Goal: Task Accomplishment & Management: Complete application form

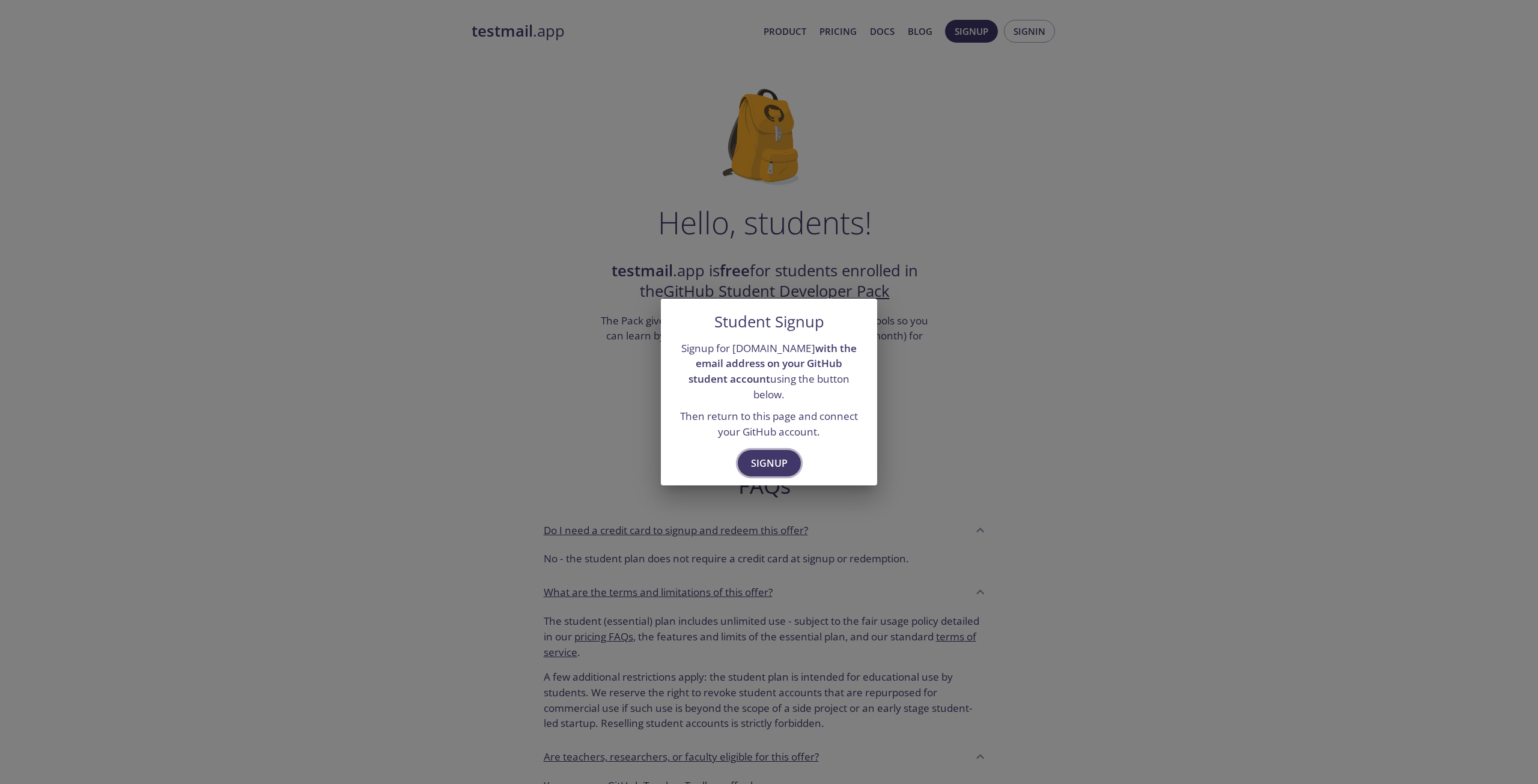
click at [779, 457] on span "Signup" at bounding box center [769, 463] width 37 height 17
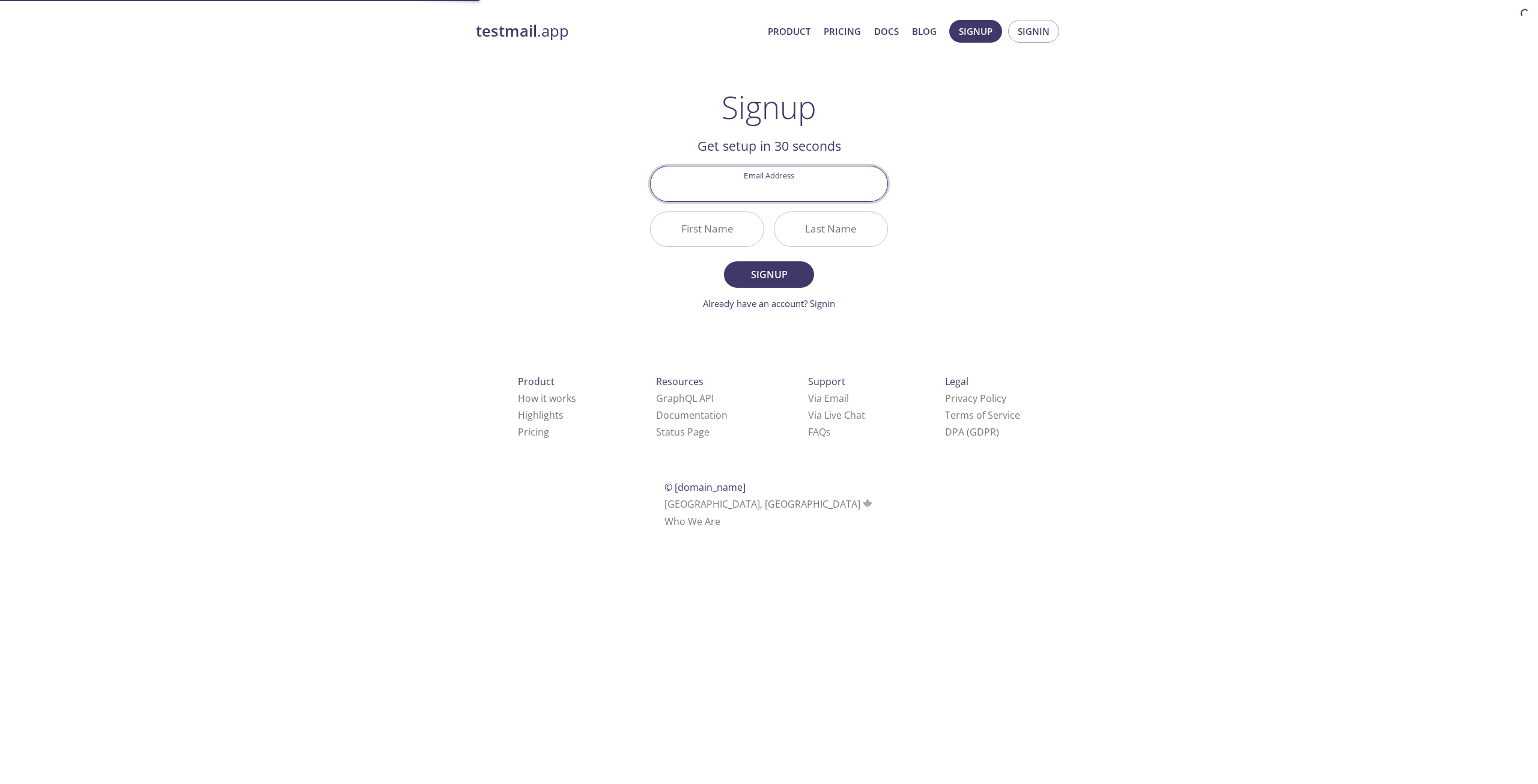
click at [787, 177] on input "Email Address" at bounding box center [769, 183] width 237 height 34
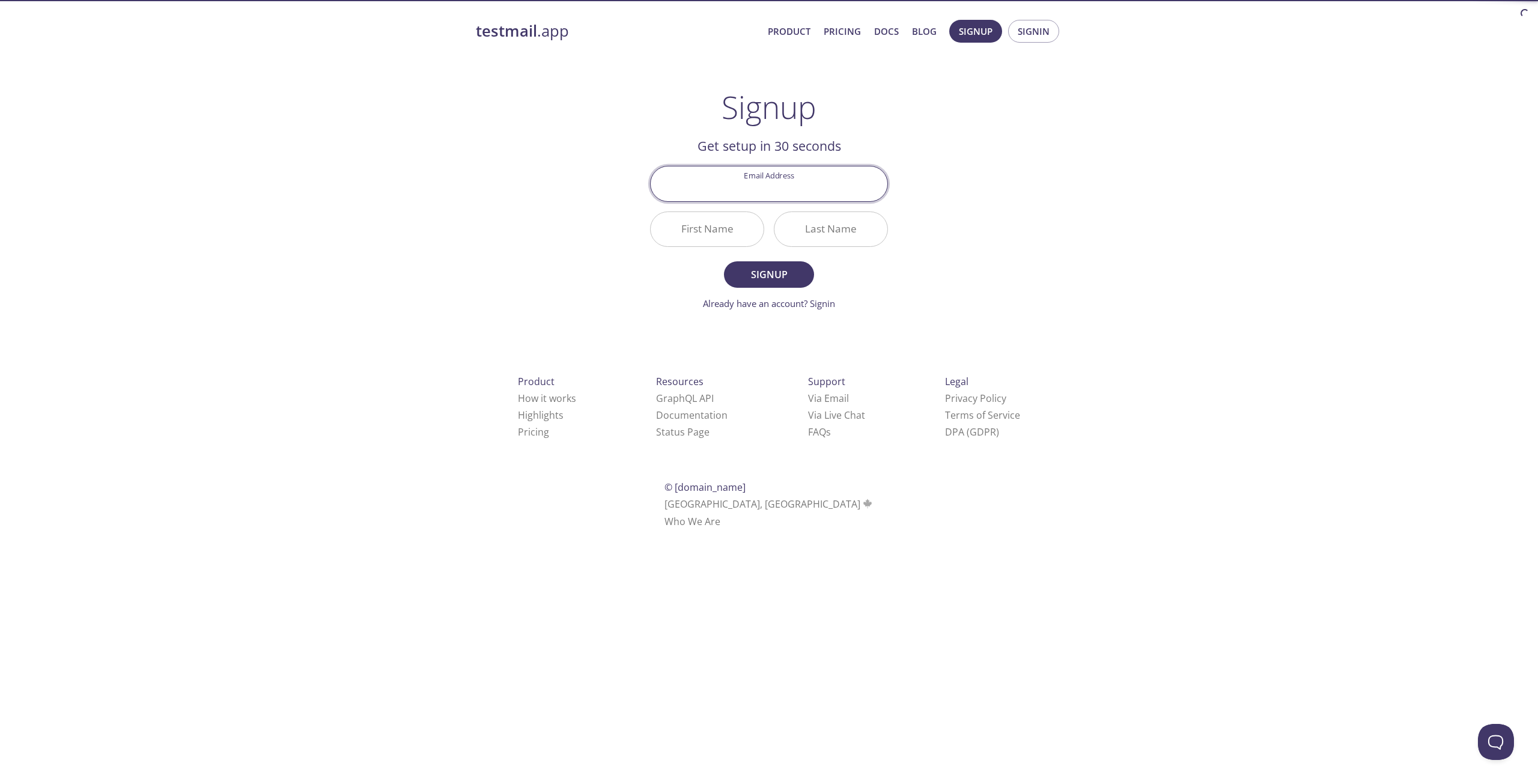
type input "[EMAIL_ADDRESS][DOMAIN_NAME]"
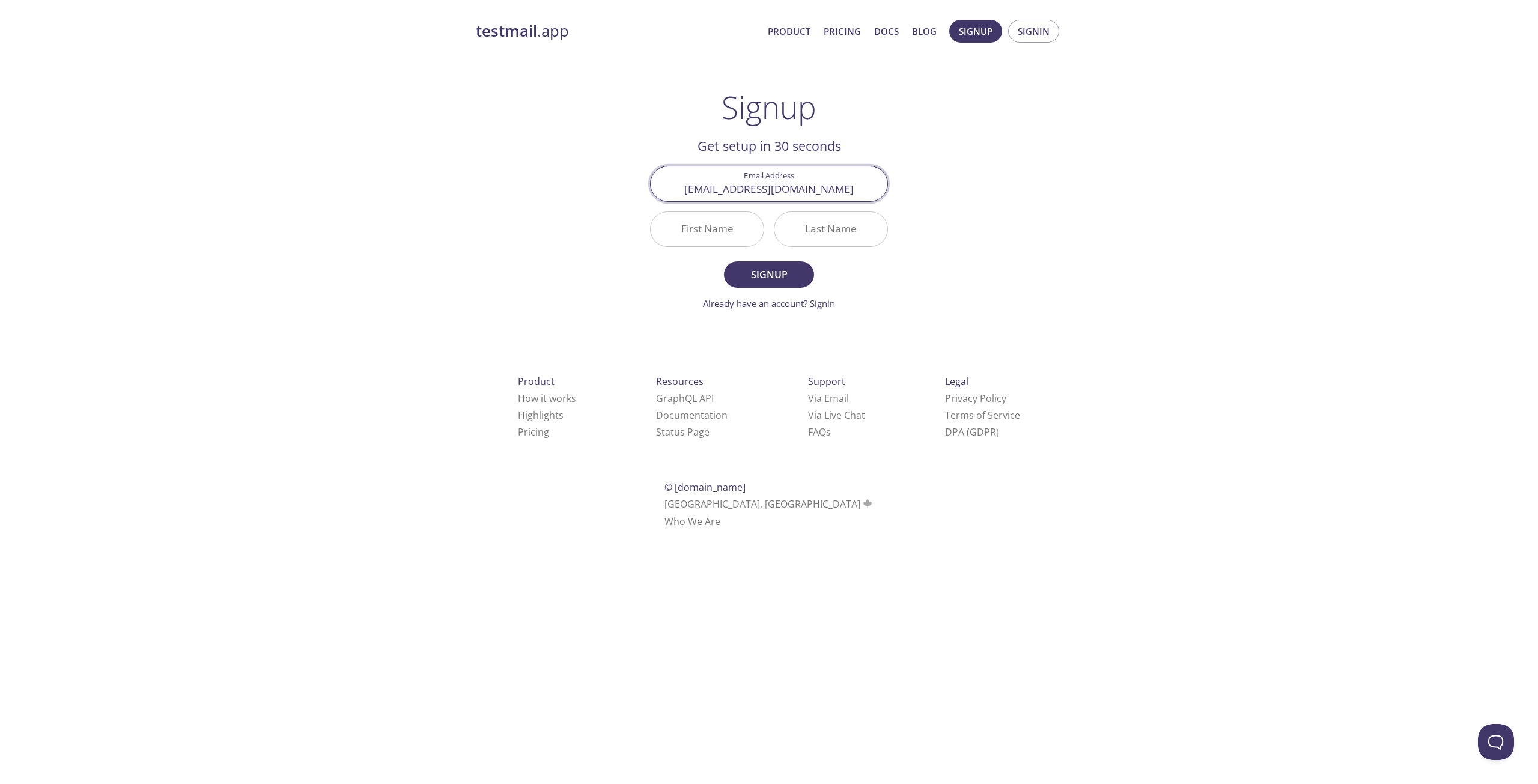
click at [730, 226] on input "First Name" at bounding box center [707, 229] width 113 height 34
type input "Kunyao"
click at [819, 238] on input "Last Name" at bounding box center [831, 229] width 113 height 34
type input ";"
type input "Lan"
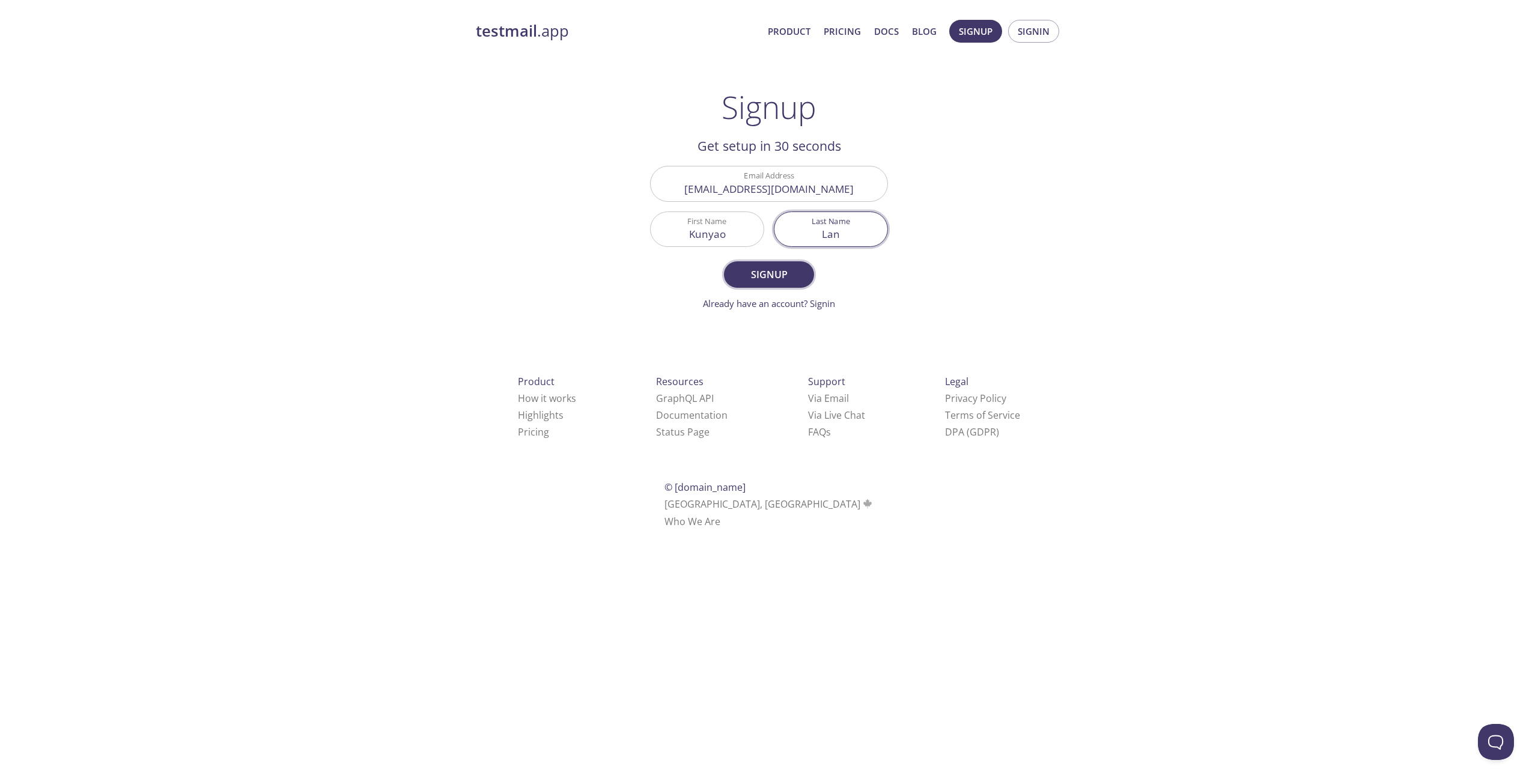
click at [783, 279] on span "Signup" at bounding box center [769, 275] width 64 height 17
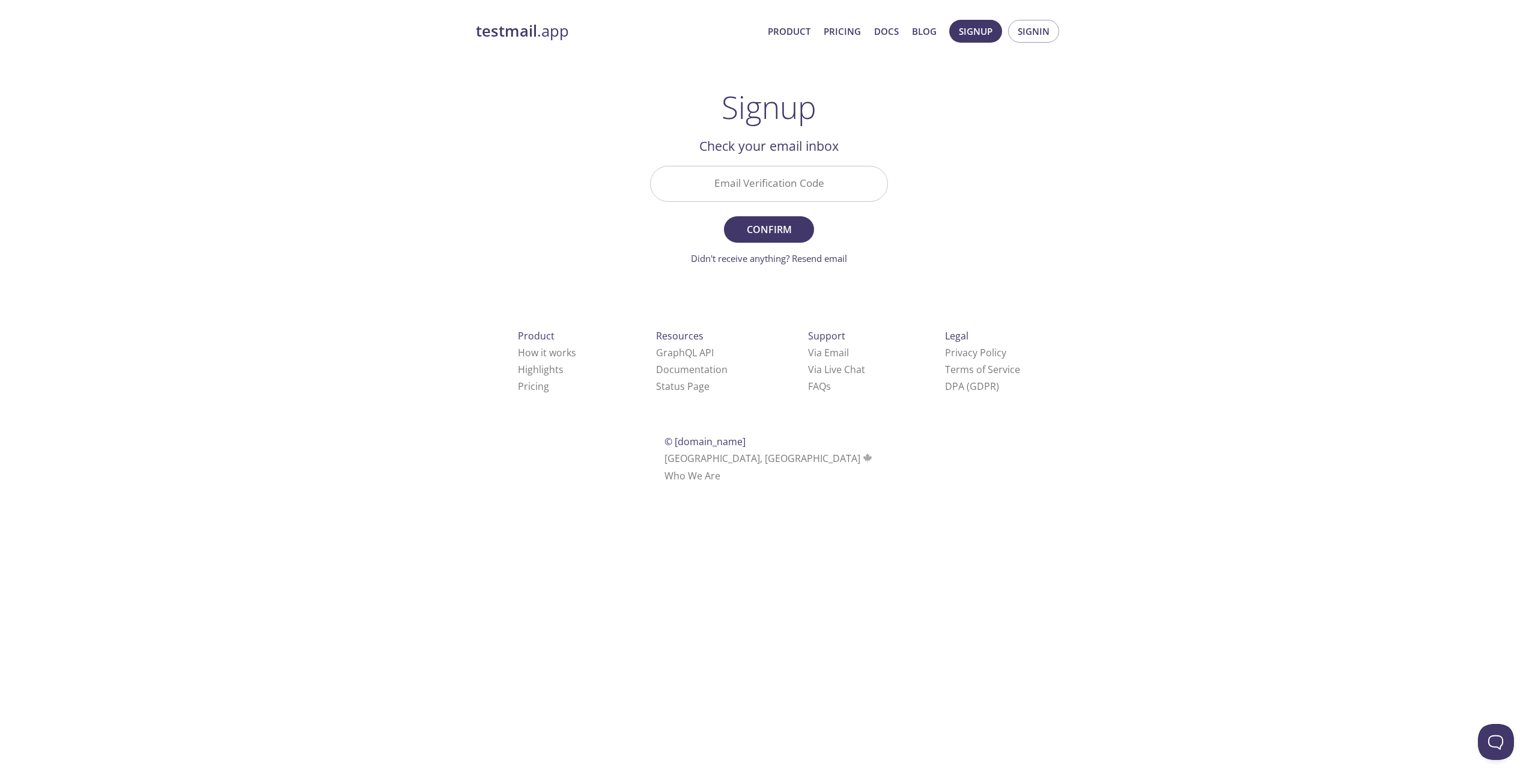
click at [790, 185] on input "Email Verification Code" at bounding box center [769, 183] width 237 height 34
paste input "JD8T53L"
type input "JD8T53L"
click at [781, 235] on span "Confirm" at bounding box center [769, 230] width 64 height 17
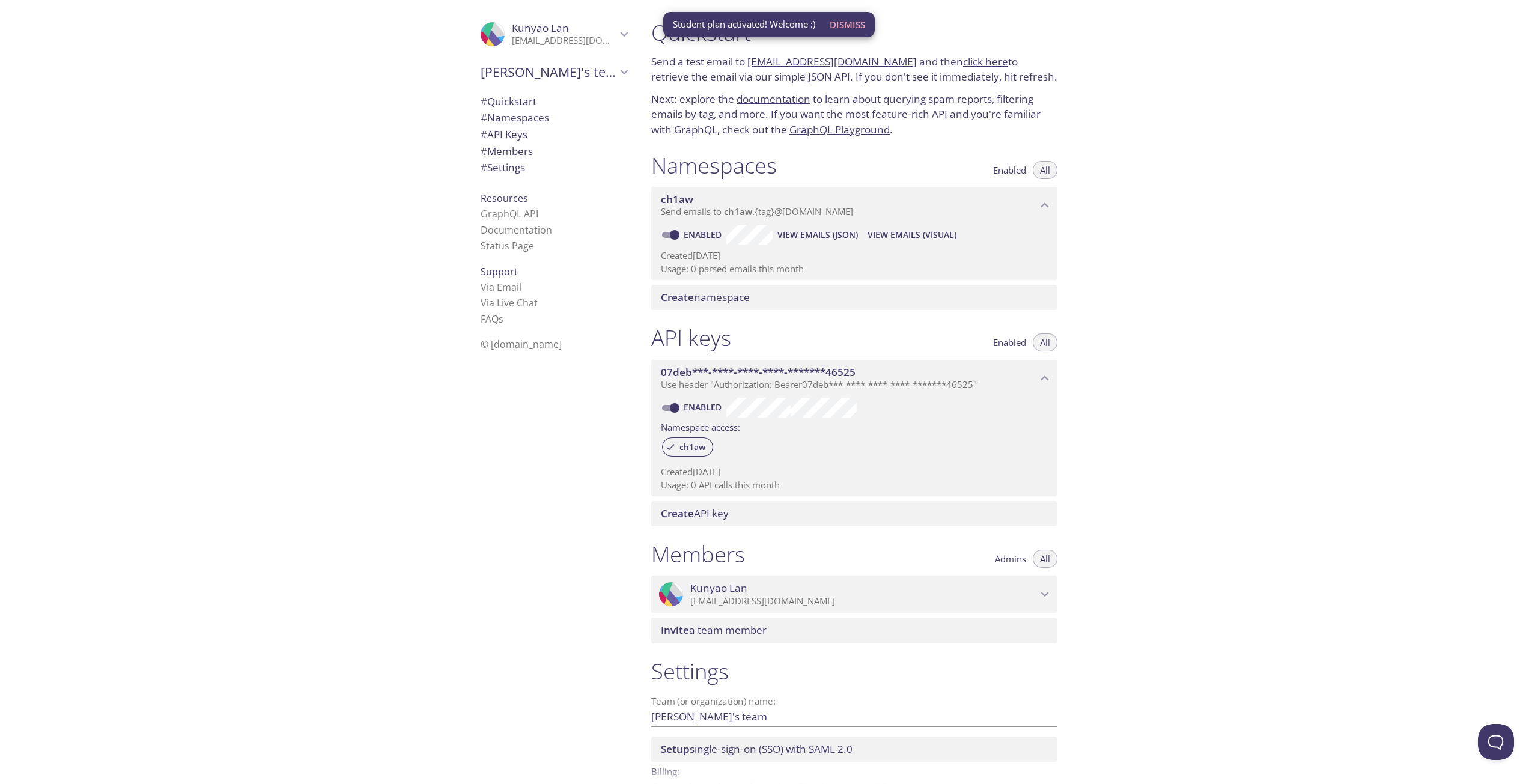
click at [558, 365] on div ".cls-1 { fill: #6d5ca8; } .cls-2 { fill: #3fc191; } .cls-3 { fill: #3b4752; } .…" at bounding box center [551, 392] width 180 height 784
click at [843, 23] on span "Dismiss" at bounding box center [847, 24] width 35 height 15
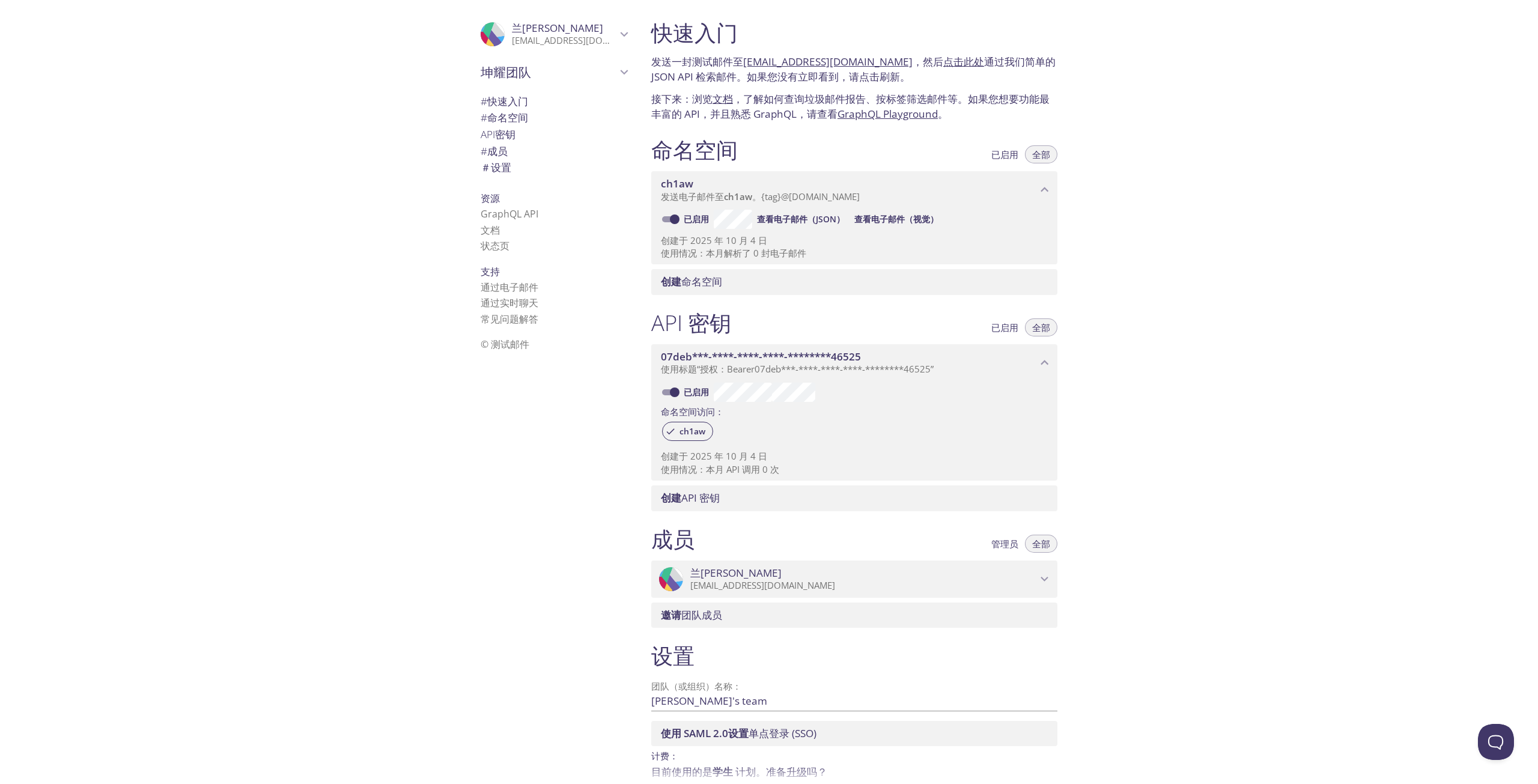
click at [727, 97] on font "文档" at bounding box center [723, 98] width 21 height 14
click at [518, 100] on font "快速入门" at bounding box center [508, 101] width 41 height 14
